Goal: Transaction & Acquisition: Purchase product/service

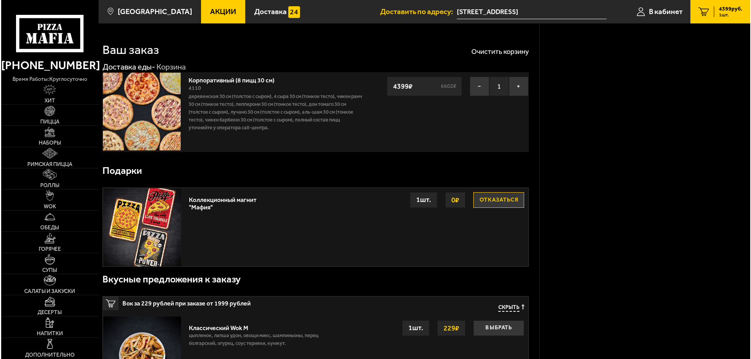
scroll to position [718, 0]
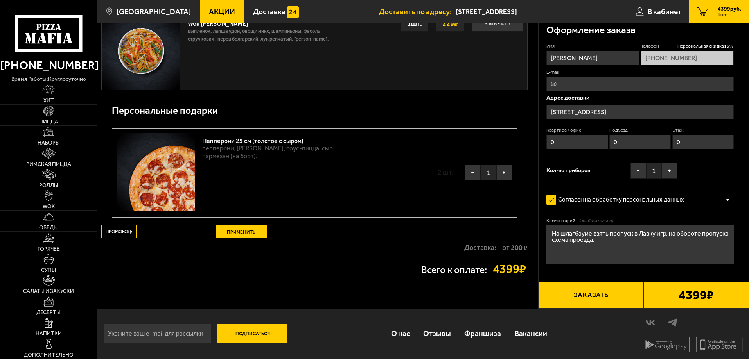
click at [612, 297] on button "Заказать" at bounding box center [590, 295] width 105 height 27
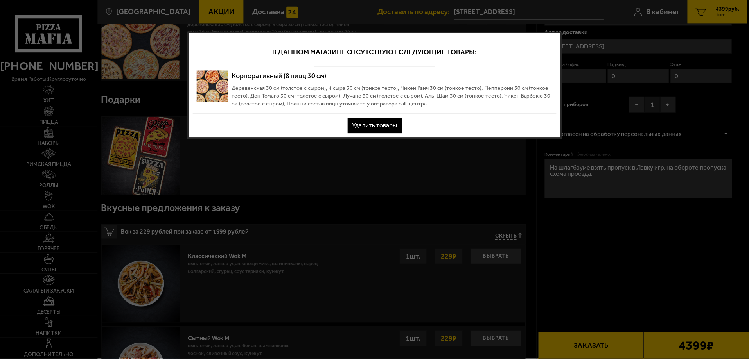
scroll to position [0, 0]
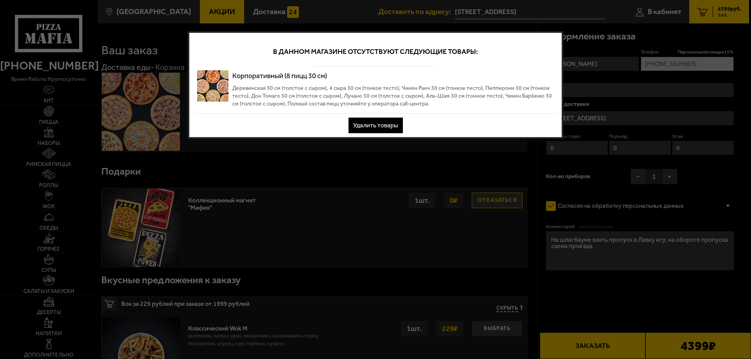
click at [389, 126] on button "Удалить товары" at bounding box center [375, 126] width 54 height 16
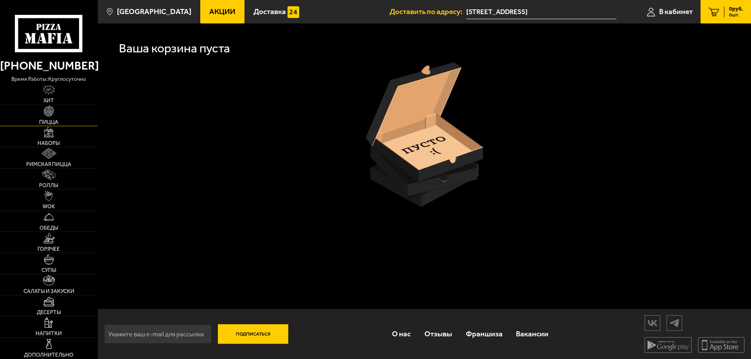
click at [49, 121] on span "Пицца" at bounding box center [48, 122] width 19 height 5
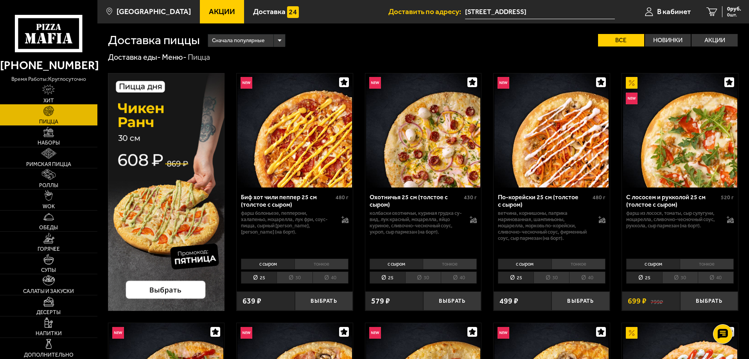
click at [62, 90] on link "Хит" at bounding box center [48, 94] width 97 height 21
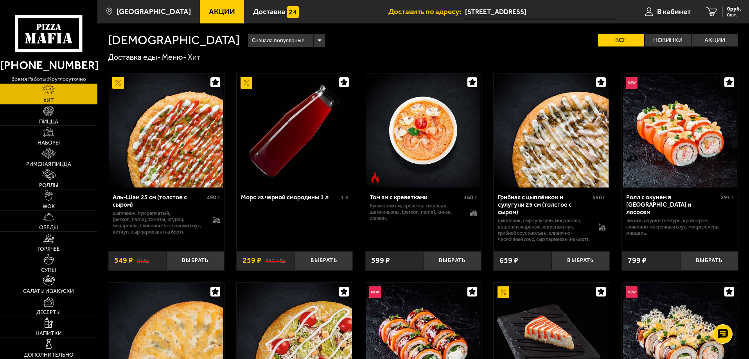
click at [252, 43] on span "Сначала популярные" at bounding box center [278, 40] width 52 height 15
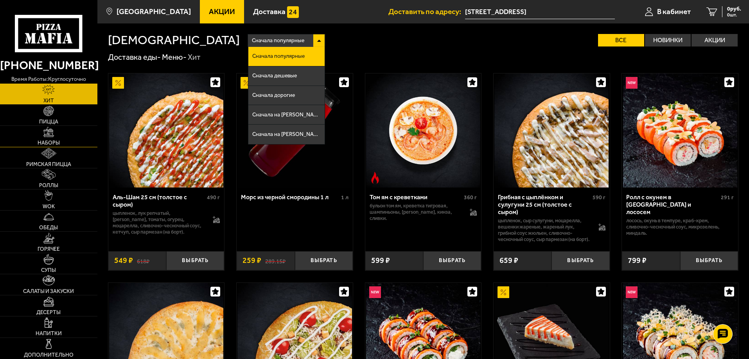
click at [60, 130] on link "Наборы" at bounding box center [48, 136] width 97 height 21
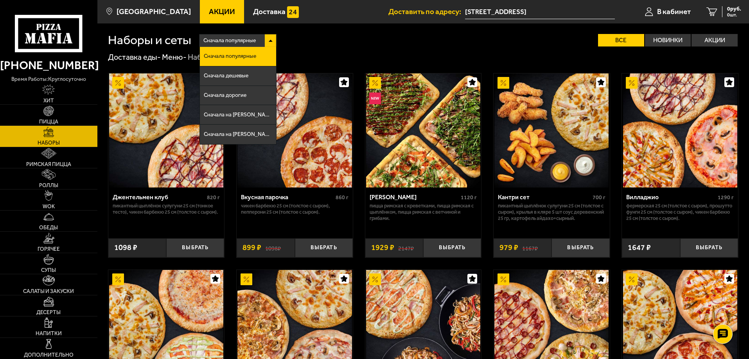
click at [234, 43] on span "Сначала популярные" at bounding box center [229, 40] width 52 height 15
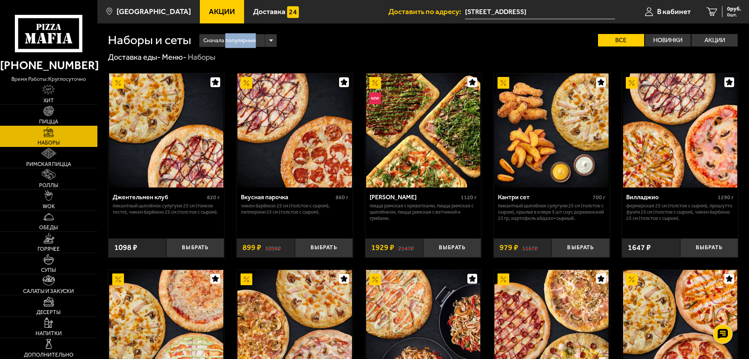
click at [234, 43] on span "Сначала популярные" at bounding box center [229, 40] width 52 height 15
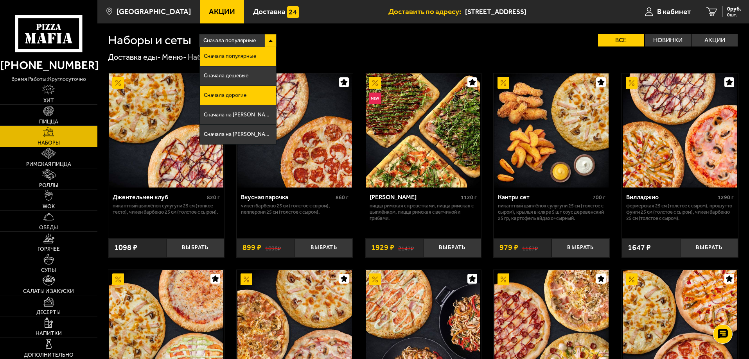
click at [241, 93] on span "Сначала дорогие" at bounding box center [225, 95] width 43 height 5
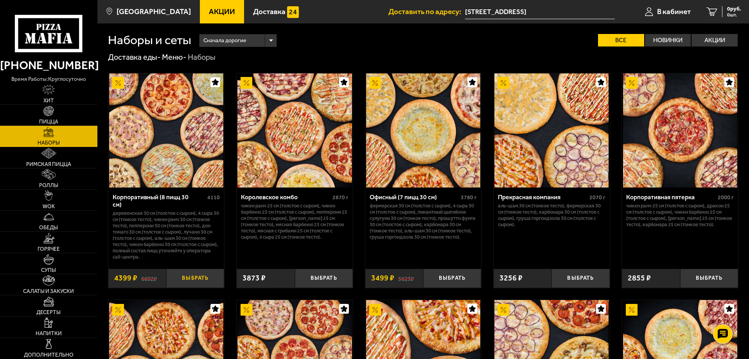
click at [194, 276] on button "Выбрать" at bounding box center [195, 278] width 58 height 19
click at [721, 14] on span "1 шт." at bounding box center [729, 15] width 23 height 5
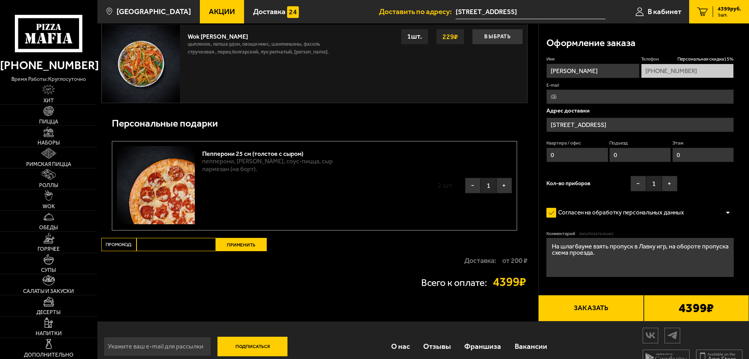
scroll to position [718, 0]
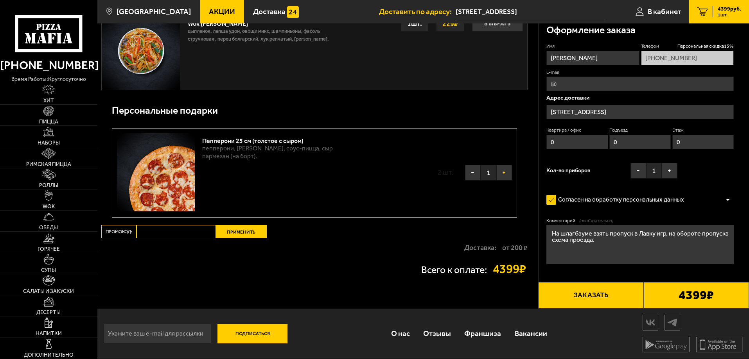
click at [506, 172] on button "+" at bounding box center [504, 173] width 16 height 16
click at [477, 173] on button "−" at bounding box center [473, 173] width 16 height 16
click at [474, 171] on button "−" at bounding box center [473, 173] width 16 height 16
click at [498, 173] on button "Выбрать" at bounding box center [486, 172] width 51 height 23
click at [673, 294] on div "4399 ₽" at bounding box center [696, 295] width 105 height 27
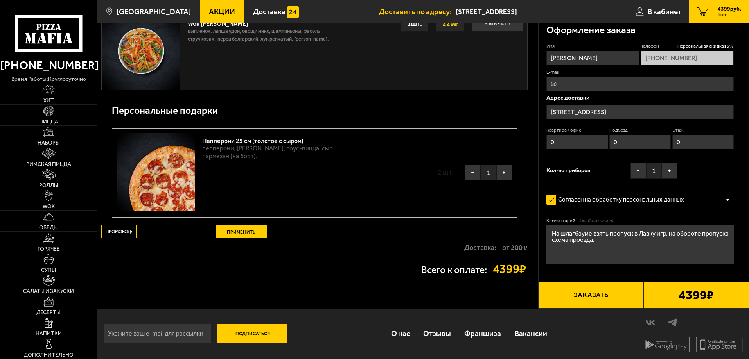
click at [596, 295] on button "Заказать" at bounding box center [590, 295] width 105 height 27
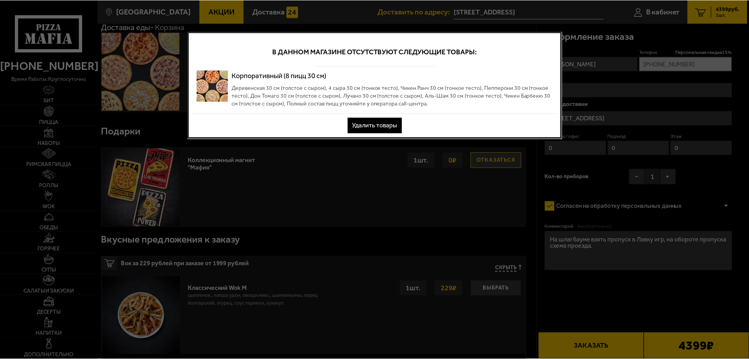
scroll to position [0, 0]
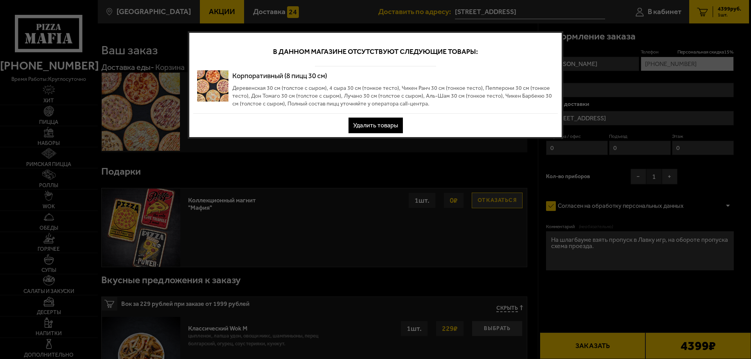
click at [384, 122] on button "Удалить товары" at bounding box center [375, 126] width 54 height 16
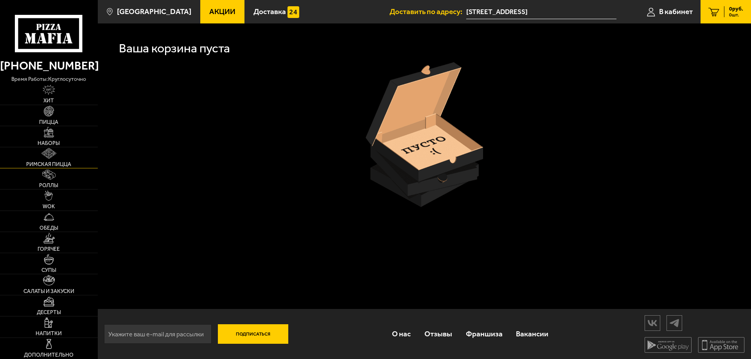
click at [60, 164] on span "Римская пицца" at bounding box center [48, 164] width 45 height 5
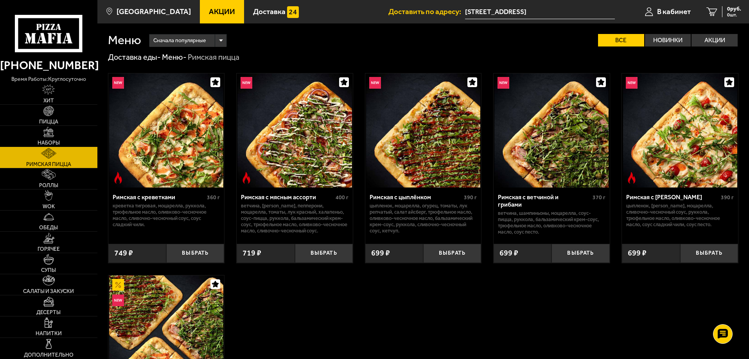
click at [58, 131] on link "Наборы" at bounding box center [48, 136] width 97 height 21
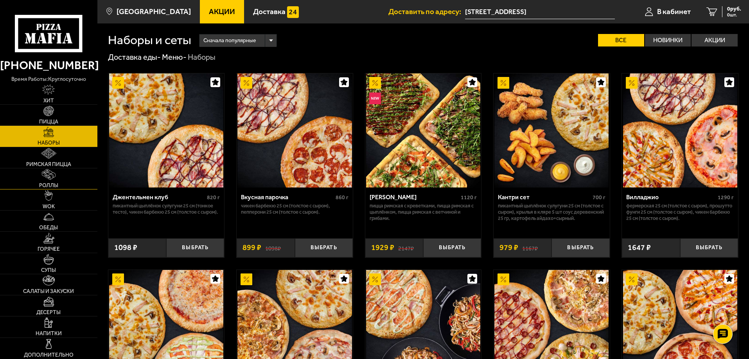
click at [76, 187] on link "Роллы" at bounding box center [48, 179] width 97 height 21
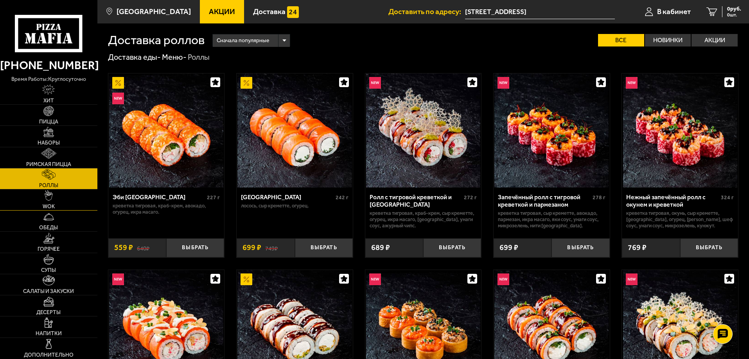
click at [59, 203] on link "WOK" at bounding box center [48, 200] width 97 height 21
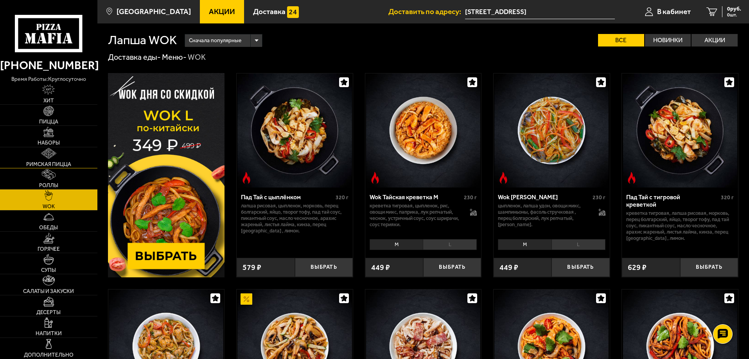
click at [61, 162] on span "Римская пицца" at bounding box center [48, 164] width 45 height 5
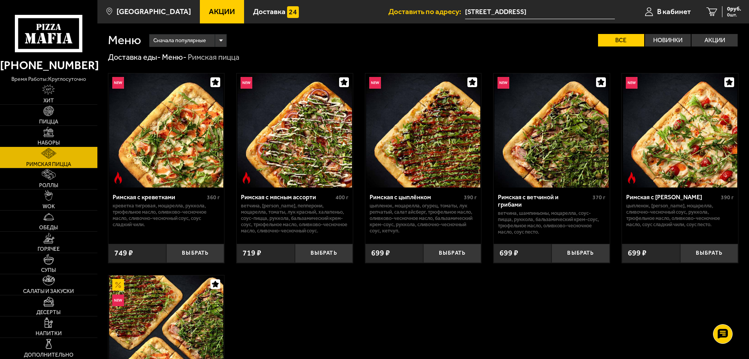
click at [54, 131] on link "Наборы" at bounding box center [48, 136] width 97 height 21
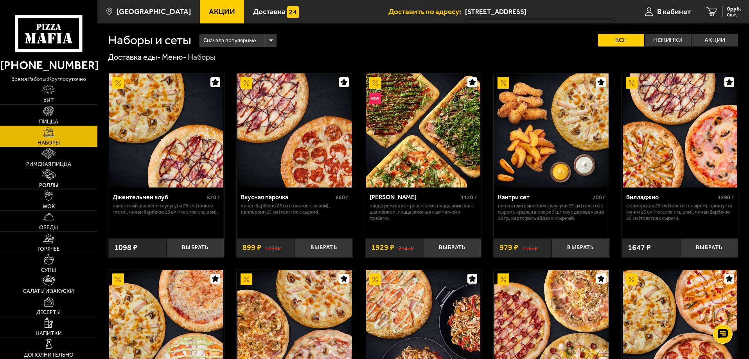
click at [235, 40] on span "Сначала популярные" at bounding box center [229, 40] width 52 height 15
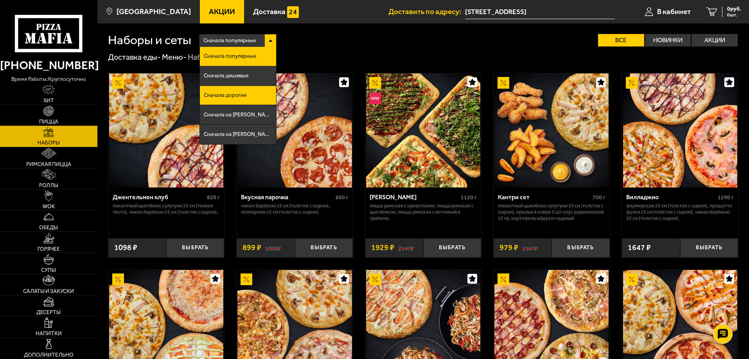
click at [231, 88] on li "Сначала дорогие" at bounding box center [238, 96] width 76 height 20
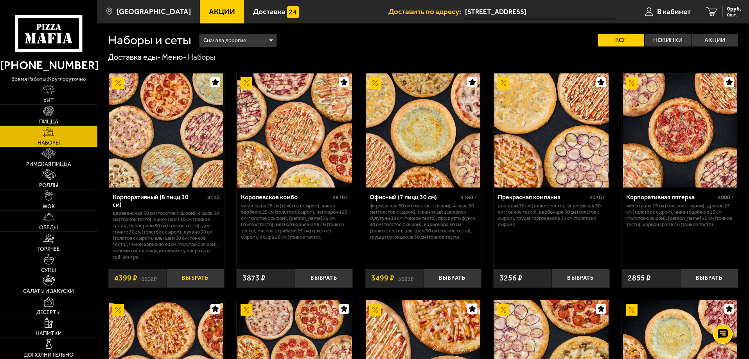
click at [200, 273] on button "Выбрать" at bounding box center [195, 278] width 58 height 19
click at [735, 11] on span "4399 руб." at bounding box center [729, 8] width 23 height 5
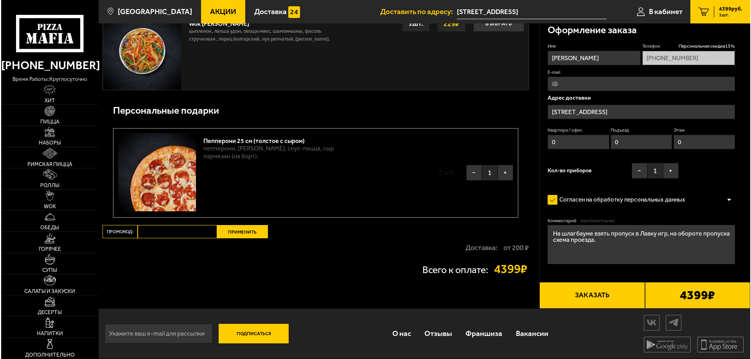
scroll to position [718, 0]
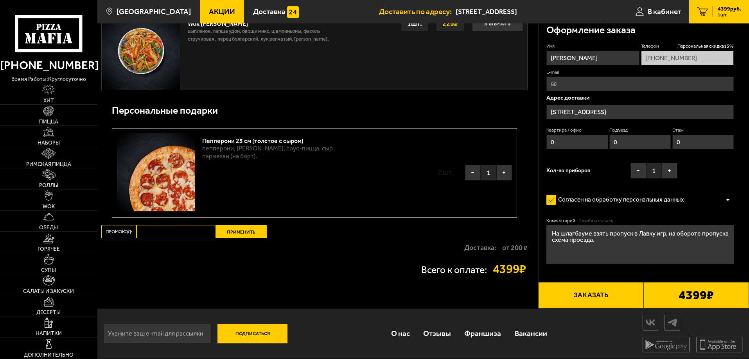
click at [694, 310] on div "Подписаться О нас Отзывы Франшиза Вакансии Мы в соцсетях Скачивайте мобильные п…" at bounding box center [423, 334] width 652 height 50
click at [585, 289] on button "Заказать" at bounding box center [590, 295] width 105 height 27
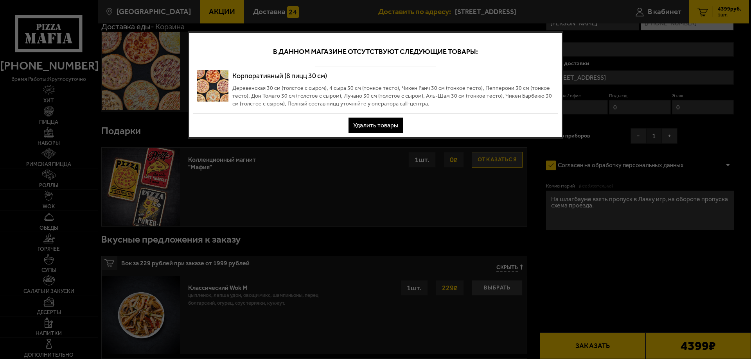
scroll to position [0, 0]
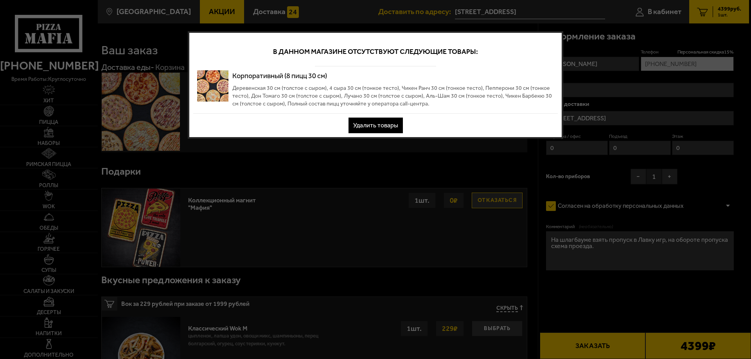
click at [379, 118] on button "Удалить товары" at bounding box center [375, 126] width 54 height 16
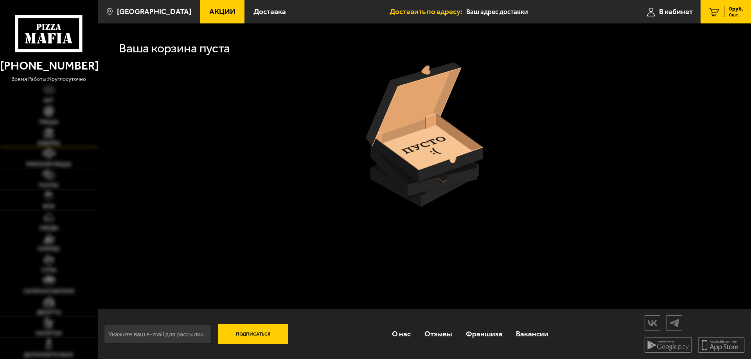
type input "[STREET_ADDRESS]"
click at [56, 131] on link "Наборы" at bounding box center [49, 136] width 98 height 21
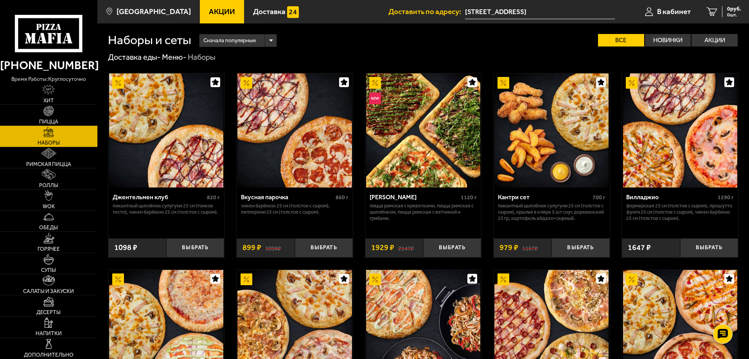
click at [223, 47] on span "Сначала популярные" at bounding box center [229, 40] width 52 height 15
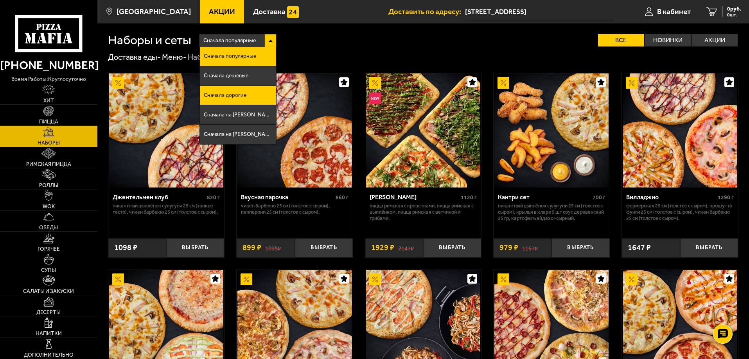
click at [242, 94] on span "Сначала дорогие" at bounding box center [225, 95] width 43 height 5
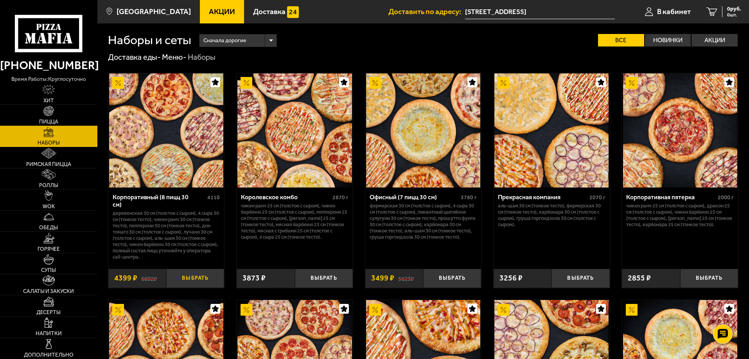
click at [202, 273] on button "Выбрать" at bounding box center [195, 278] width 58 height 19
click at [724, 12] on span "4399 руб." at bounding box center [729, 8] width 23 height 5
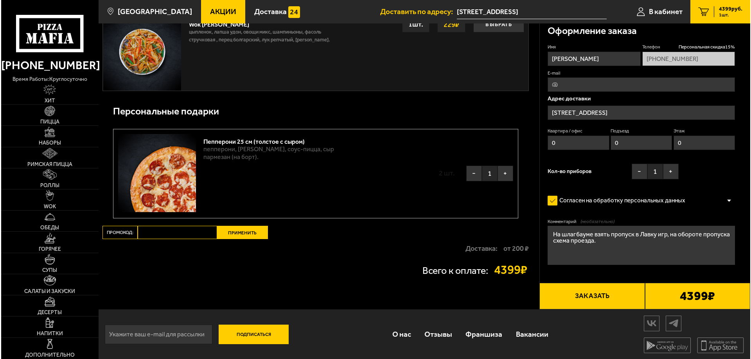
scroll to position [718, 0]
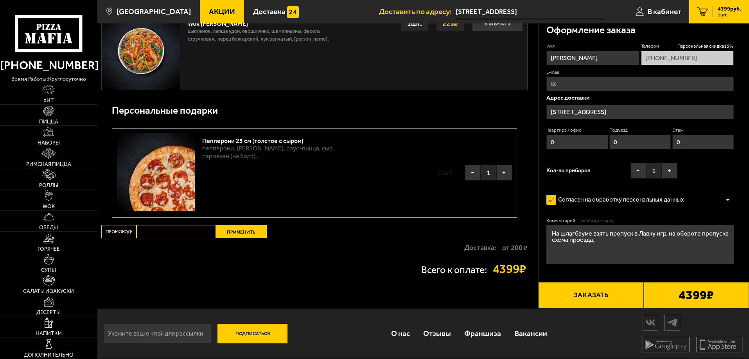
click at [586, 294] on button "Заказать" at bounding box center [590, 295] width 105 height 27
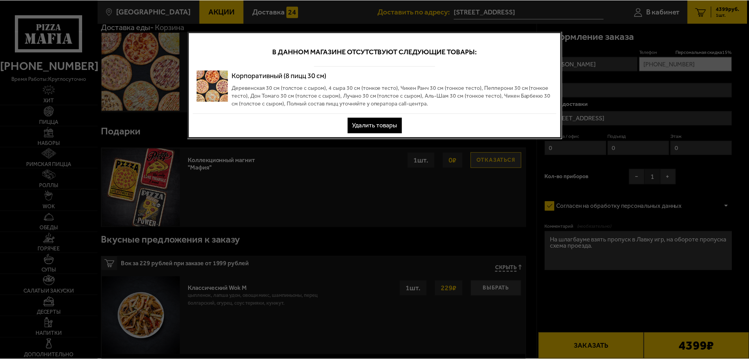
scroll to position [0, 0]
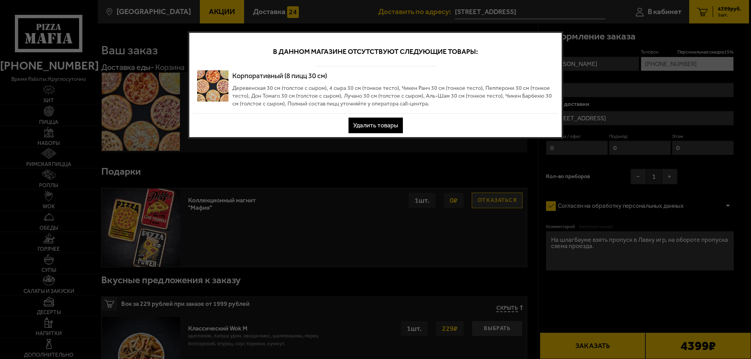
click at [357, 171] on div at bounding box center [375, 179] width 751 height 359
click at [372, 127] on button "Удалить товары" at bounding box center [375, 126] width 54 height 16
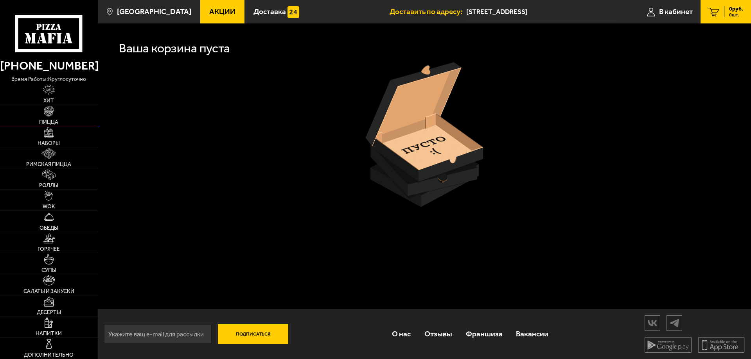
click at [56, 112] on link "Пицца" at bounding box center [49, 115] width 98 height 21
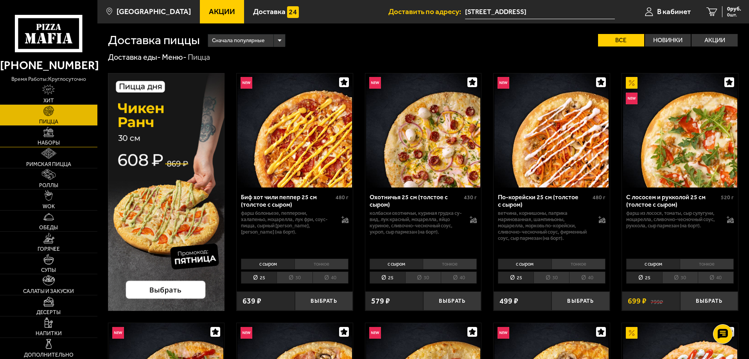
click at [38, 138] on link "Наборы" at bounding box center [48, 136] width 97 height 21
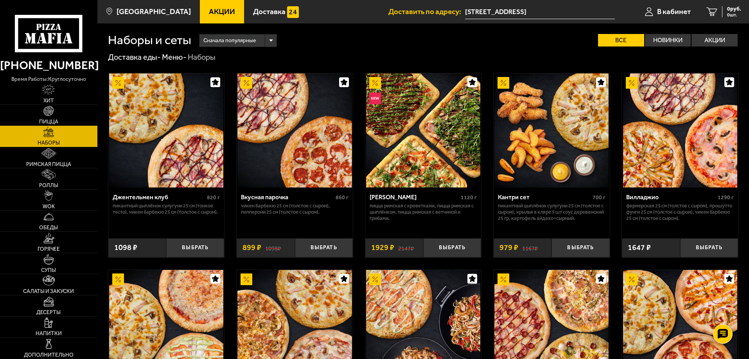
click at [240, 42] on span "Сначала популярные" at bounding box center [229, 40] width 52 height 15
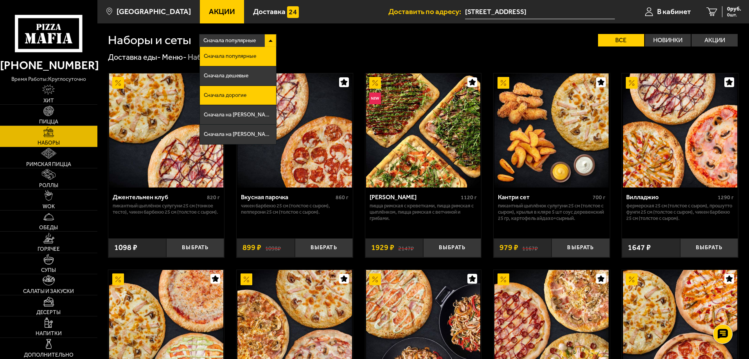
click at [237, 92] on li "Сначала дорогие" at bounding box center [238, 96] width 76 height 20
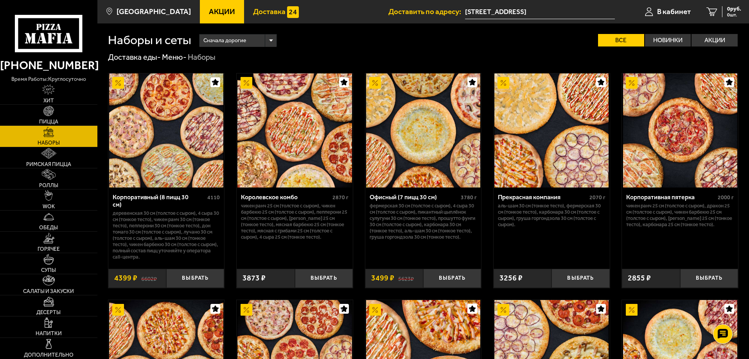
click at [250, 16] on link "Доставка" at bounding box center [276, 11] width 64 height 23
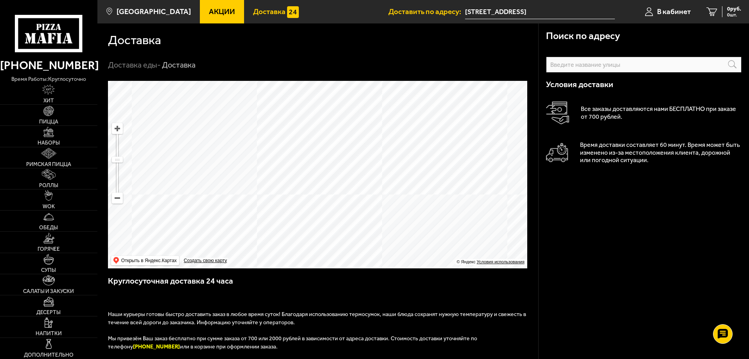
drag, startPoint x: 382, startPoint y: 220, endPoint x: 346, endPoint y: 226, distance: 36.9
click at [346, 226] on ymaps at bounding box center [317, 175] width 419 height 188
drag, startPoint x: 282, startPoint y: 217, endPoint x: 315, endPoint y: 194, distance: 40.5
click at [315, 194] on ymaps at bounding box center [317, 175] width 419 height 188
drag, startPoint x: 283, startPoint y: 208, endPoint x: 302, endPoint y: 176, distance: 37.2
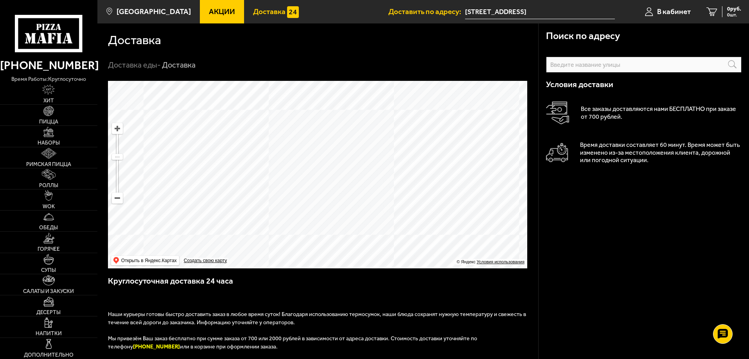
click at [302, 176] on ymaps at bounding box center [317, 175] width 419 height 188
click at [724, 329] on div at bounding box center [723, 334] width 22 height 22
click at [718, 305] on link at bounding box center [723, 310] width 21 height 21
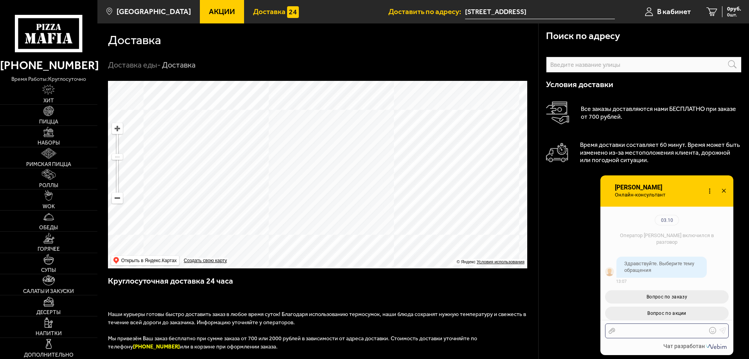
scroll to position [85, 0]
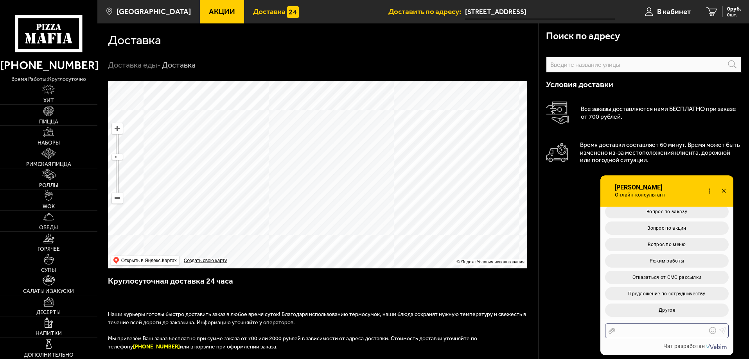
click at [656, 332] on div at bounding box center [661, 331] width 92 height 7
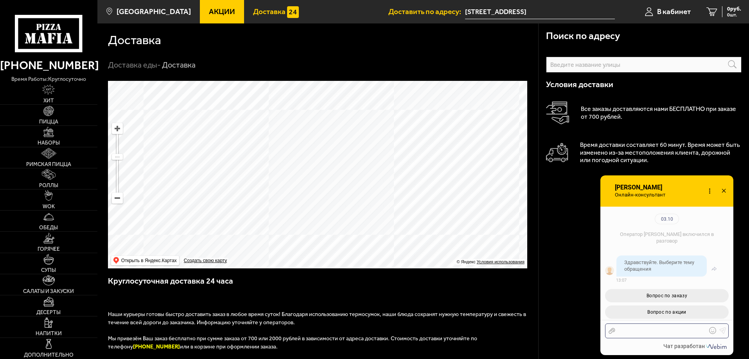
scroll to position [0, 0]
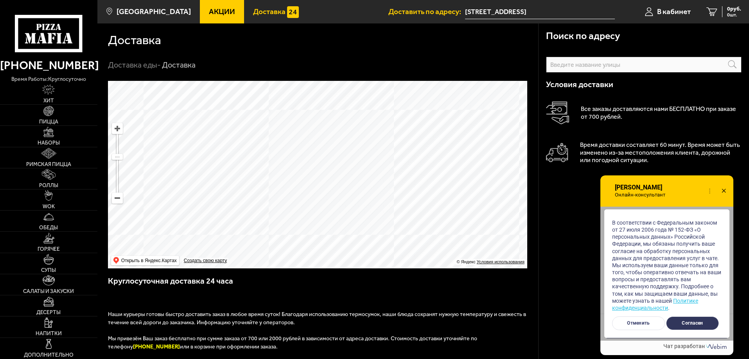
click at [699, 323] on button "Согласен" at bounding box center [692, 324] width 53 height 14
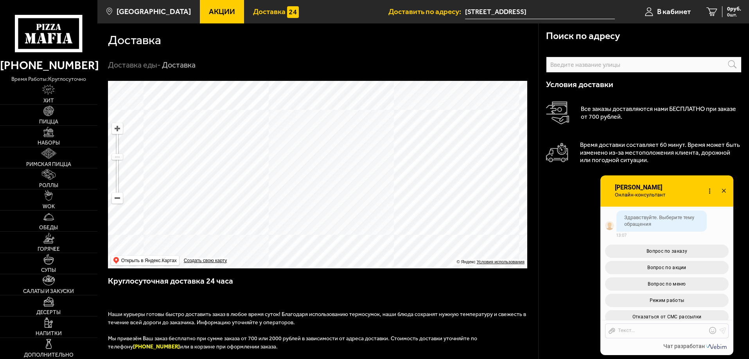
scroll to position [237, 0]
click at [684, 285] on button "Вопрос по меню" at bounding box center [667, 283] width 124 height 13
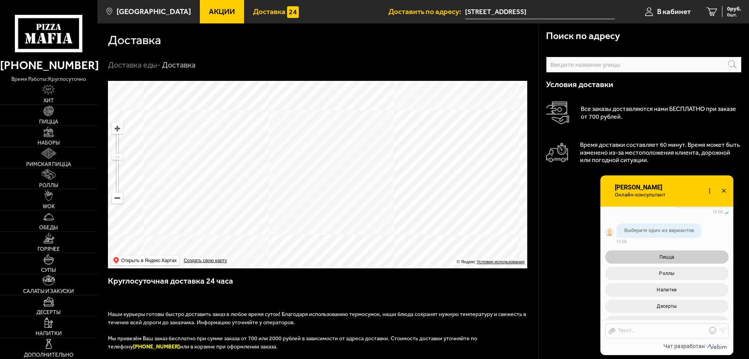
click at [670, 259] on span "Пицца" at bounding box center [666, 257] width 15 height 5
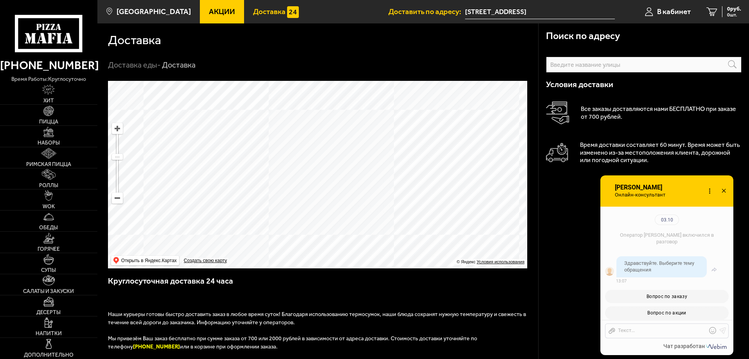
scroll to position [157, 0]
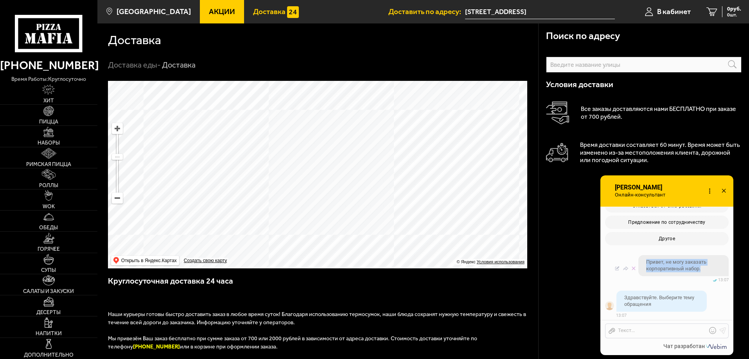
drag, startPoint x: 709, startPoint y: 269, endPoint x: 641, endPoint y: 262, distance: 68.1
click at [641, 262] on div "Привет, не могу заказать корпоративный набор." at bounding box center [683, 265] width 90 height 21
copy span "Привет, не могу заказать корпоративный набор."
click at [641, 329] on div at bounding box center [661, 331] width 92 height 7
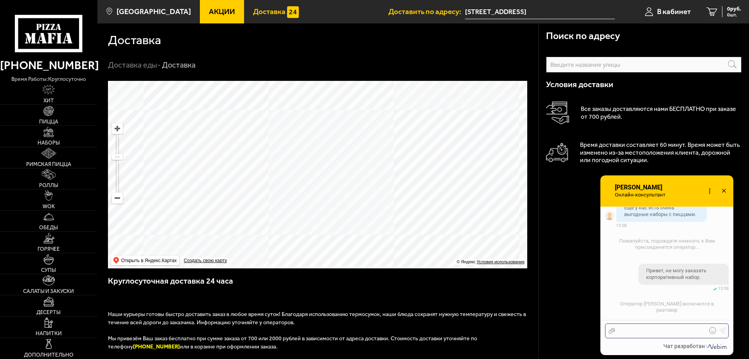
click at [649, 332] on div at bounding box center [661, 331] width 92 height 7
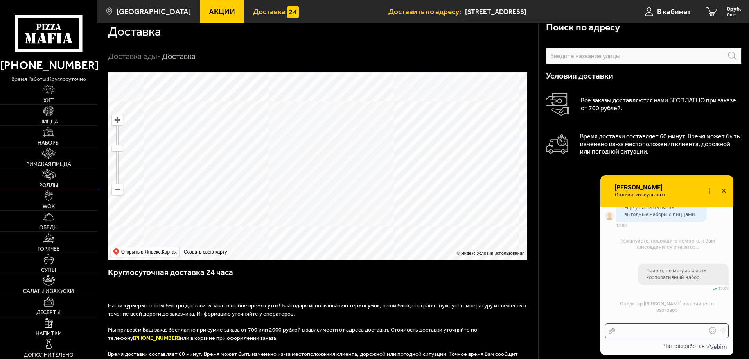
scroll to position [0, 0]
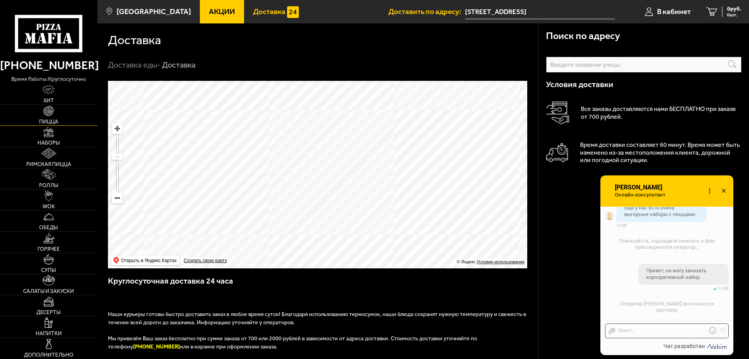
click at [52, 113] on img at bounding box center [48, 111] width 11 height 11
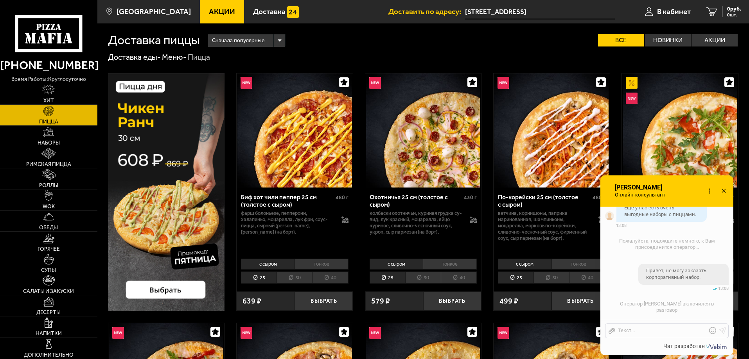
click at [59, 133] on link "Наборы" at bounding box center [48, 136] width 97 height 21
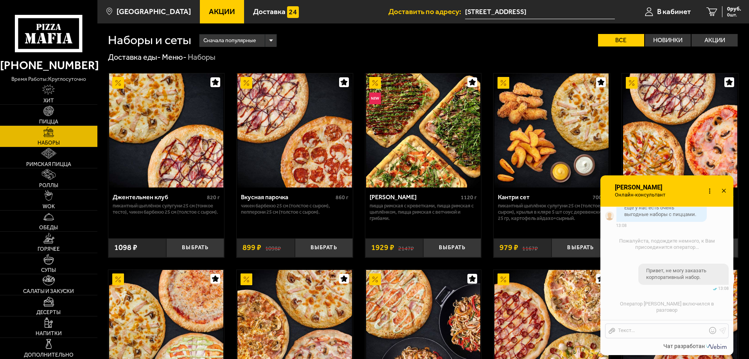
scroll to position [757, 0]
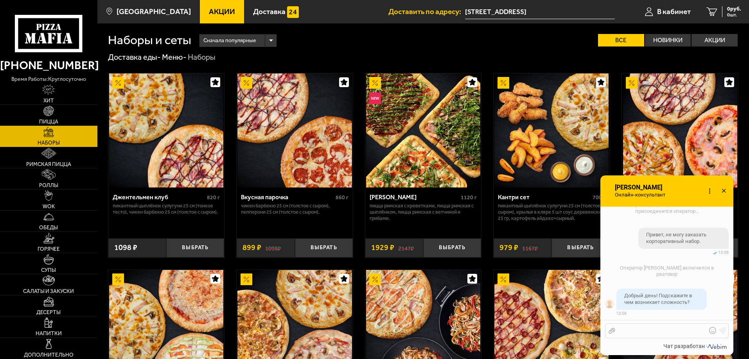
click at [639, 331] on div at bounding box center [661, 331] width 92 height 7
click at [632, 332] on div at bounding box center [661, 331] width 92 height 7
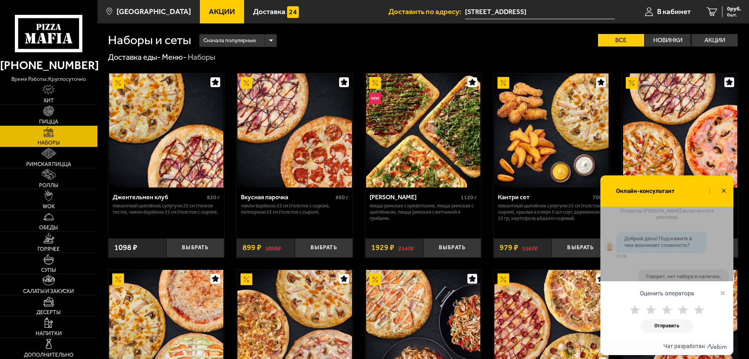
scroll to position [943, 0]
click at [721, 294] on span "×" at bounding box center [722, 293] width 5 height 12
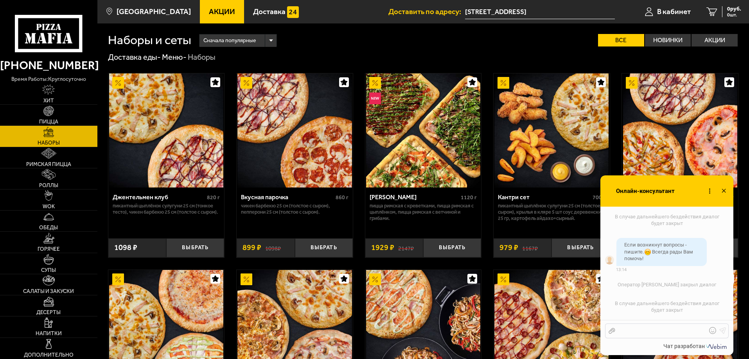
click at [652, 329] on div at bounding box center [661, 331] width 92 height 7
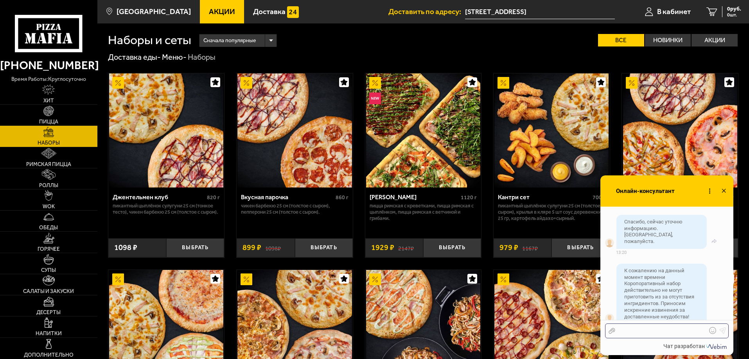
scroll to position [1109, 0]
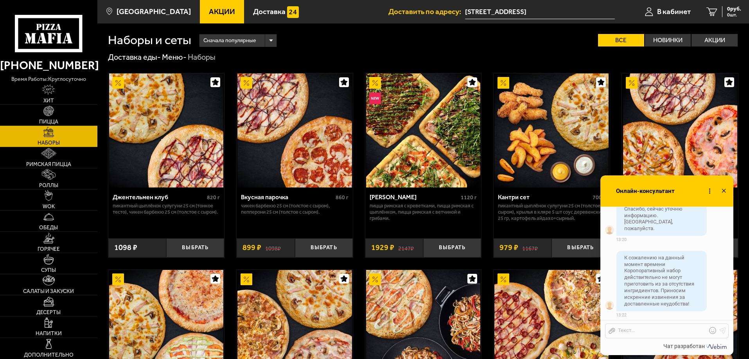
click at [720, 188] on icon at bounding box center [723, 191] width 11 height 11
